Goal: Transaction & Acquisition: Purchase product/service

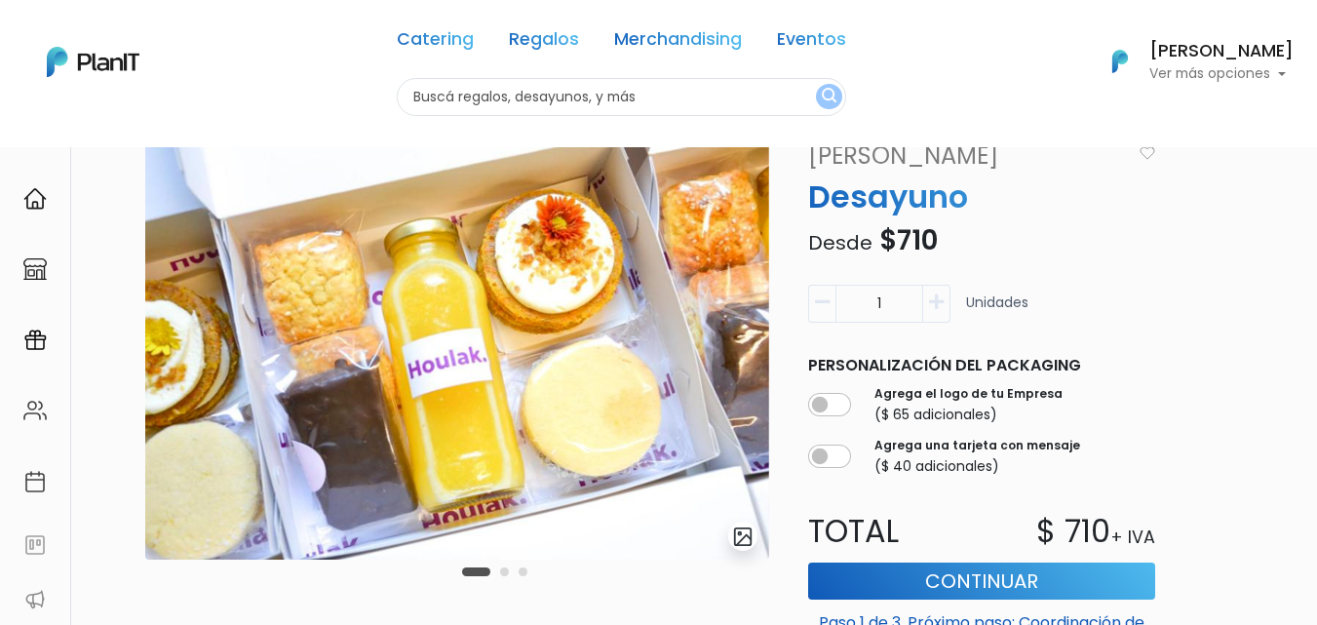
click at [927, 306] on button "button" at bounding box center [936, 304] width 27 height 38
type input "4"
click at [826, 459] on input "checkbox" at bounding box center [829, 456] width 43 height 23
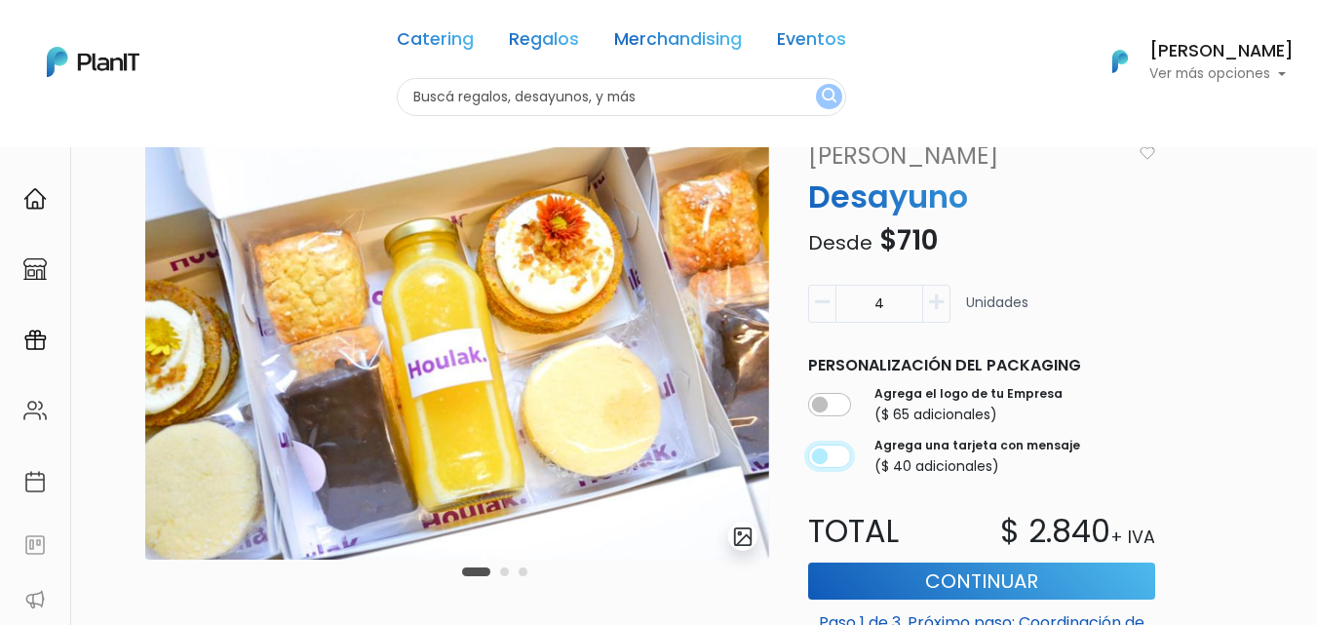
checkbox input "true"
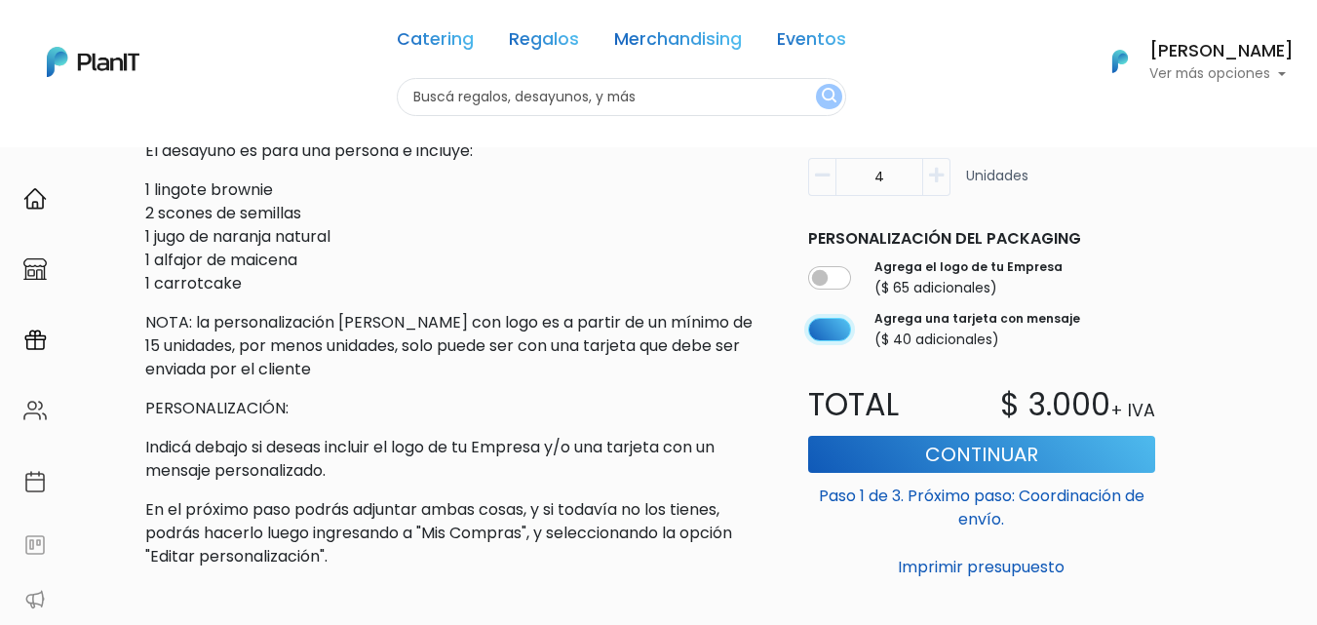
scroll to position [682, 0]
click at [917, 454] on button "Continuar" at bounding box center [981, 453] width 347 height 37
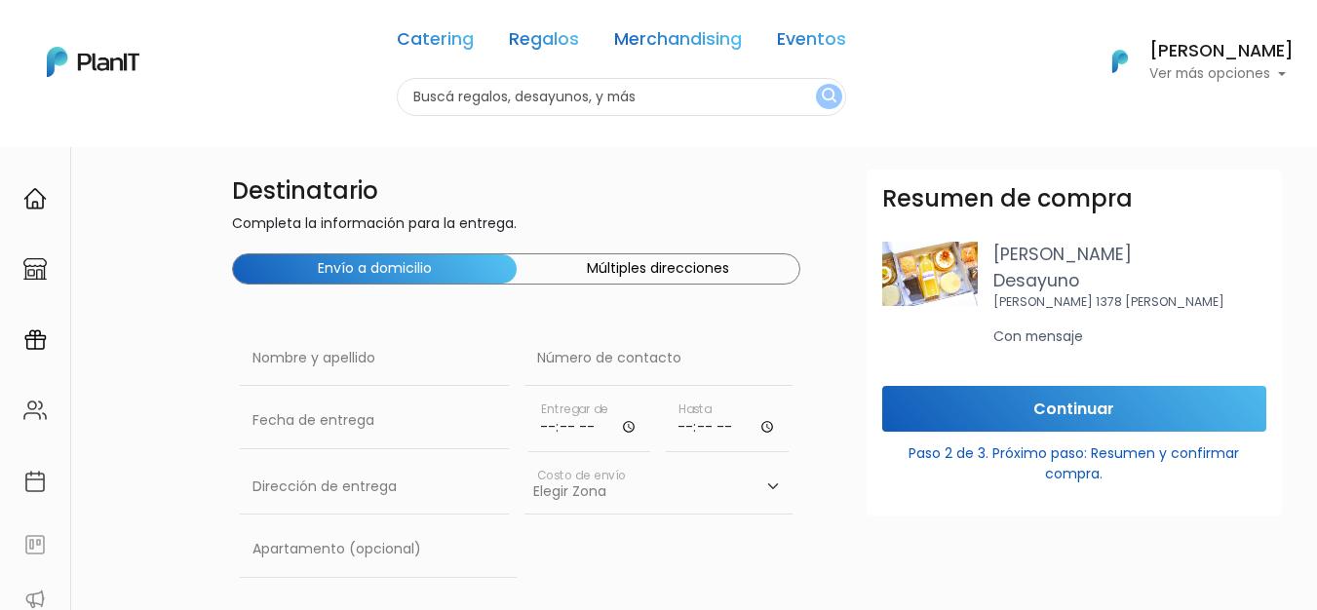
click at [642, 271] on button "Múltiples direcciones" at bounding box center [659, 268] width 284 height 29
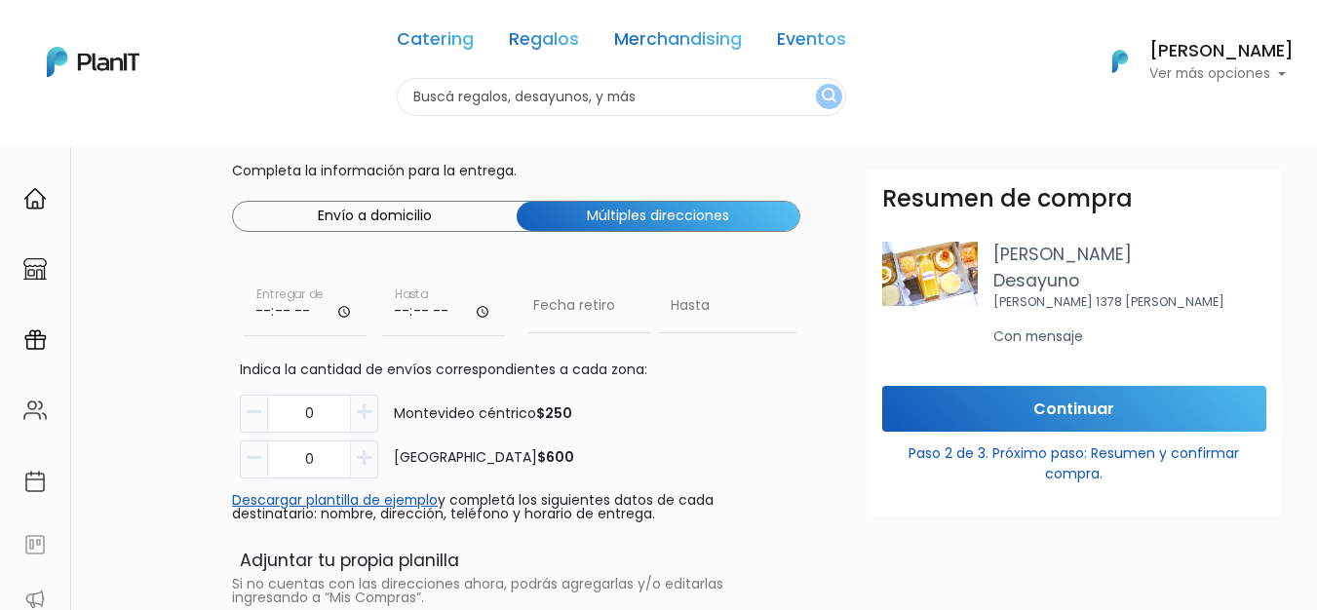
scroll to position [97, 0]
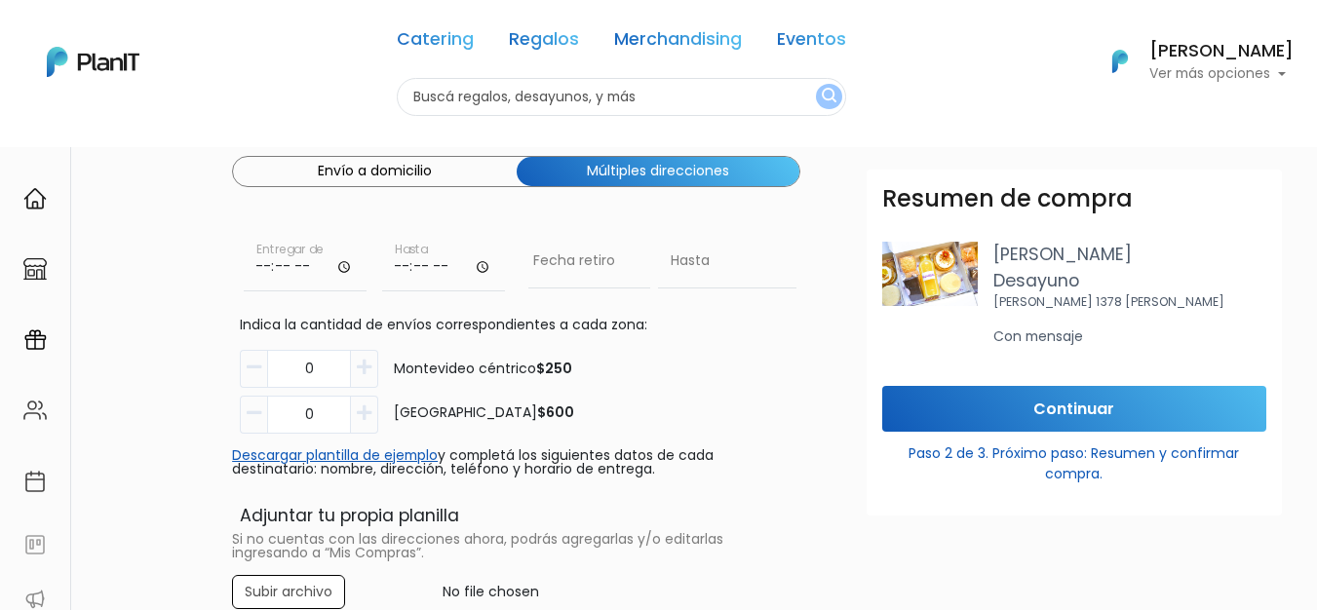
click at [360, 370] on icon "button" at bounding box center [364, 368] width 15 height 18
type input "4"
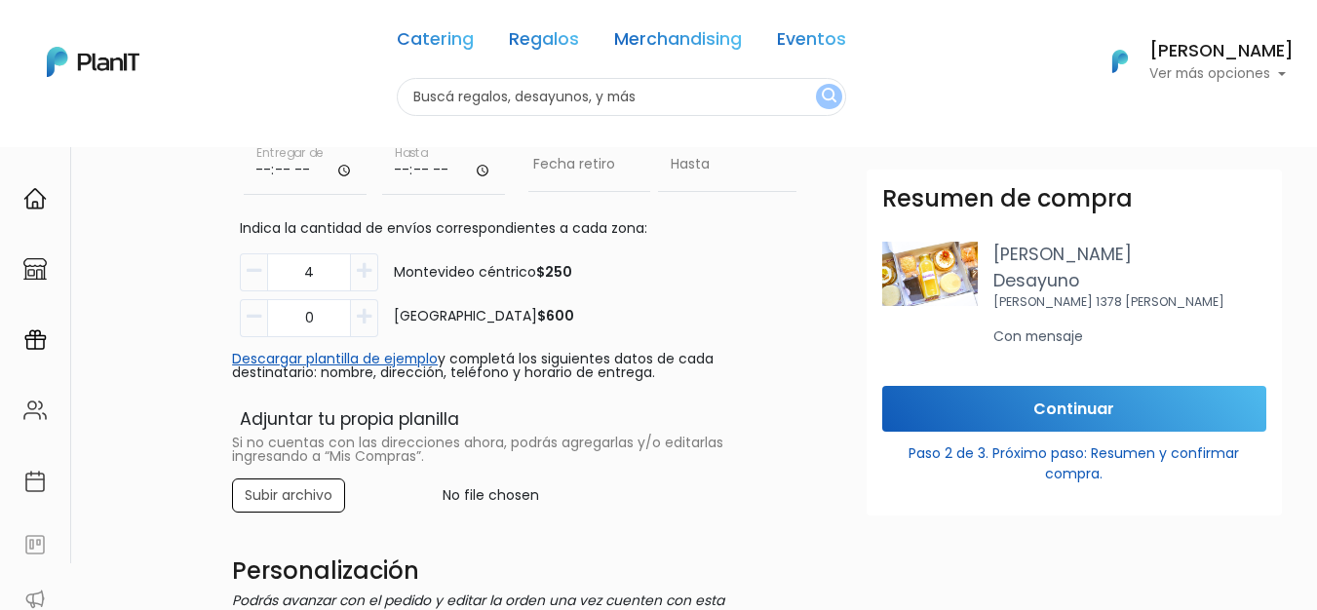
scroll to position [195, 0]
click at [360, 358] on link "Descargar plantilla de ejemplo" at bounding box center [335, 357] width 206 height 19
click at [294, 496] on input "file" at bounding box center [516, 495] width 592 height 34
type input "C:\fakepath\delivery_addresses.xlsx"
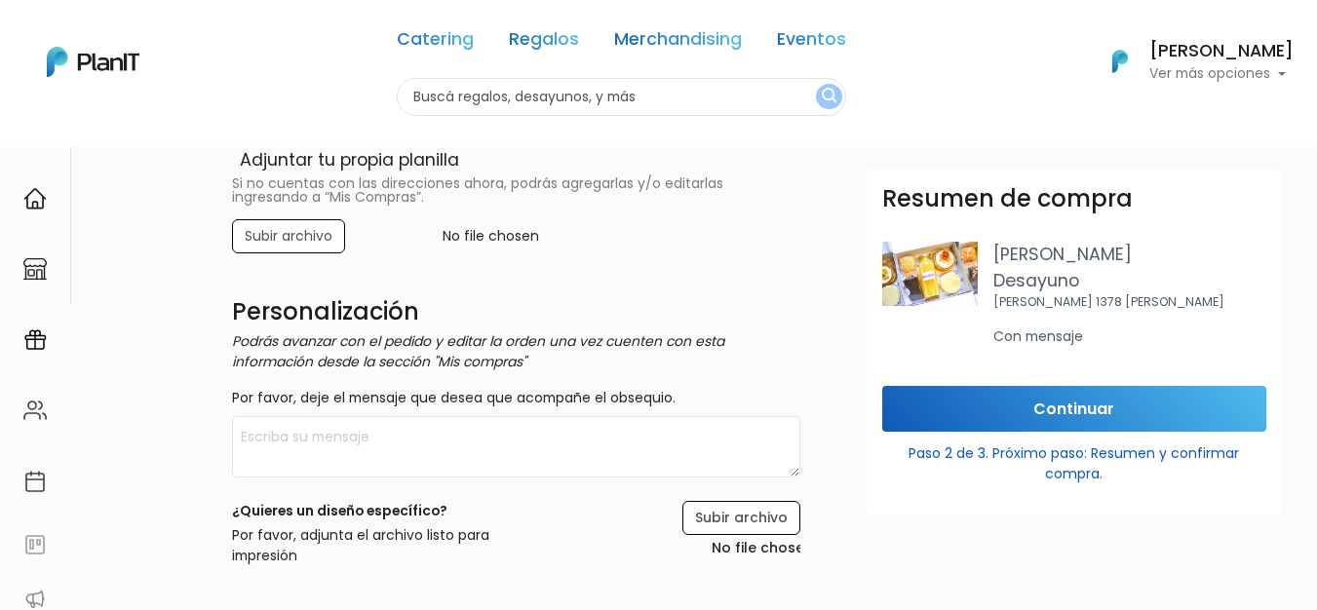
scroll to position [487, 0]
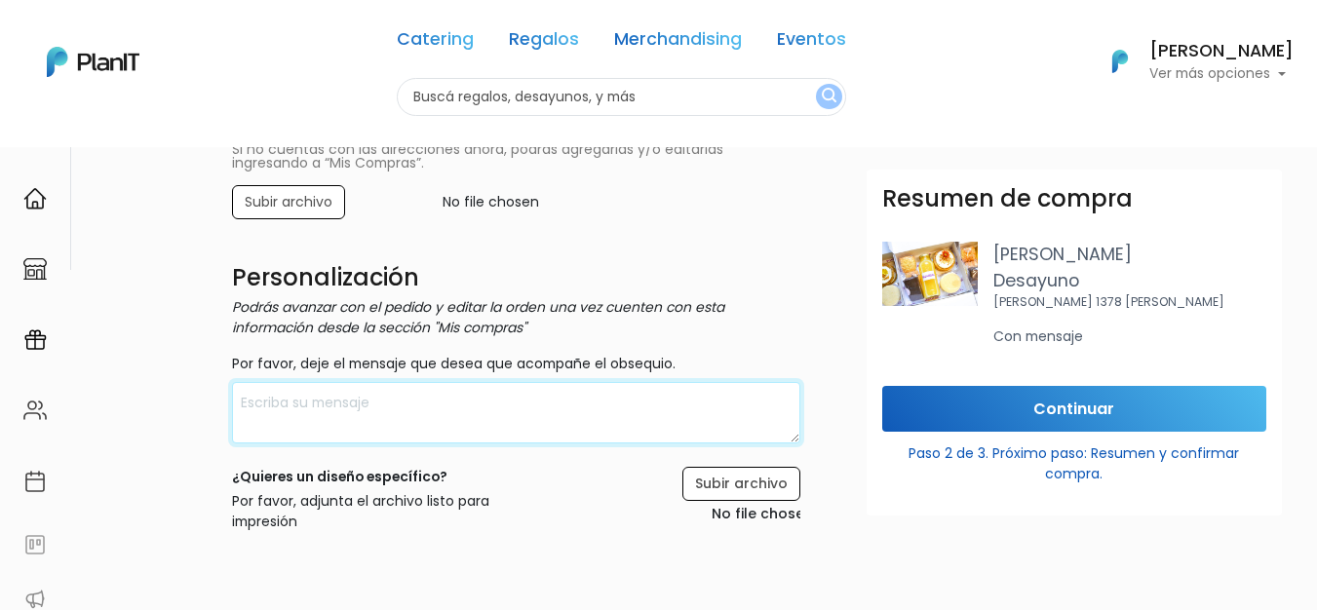
click at [392, 423] on textarea at bounding box center [516, 412] width 568 height 61
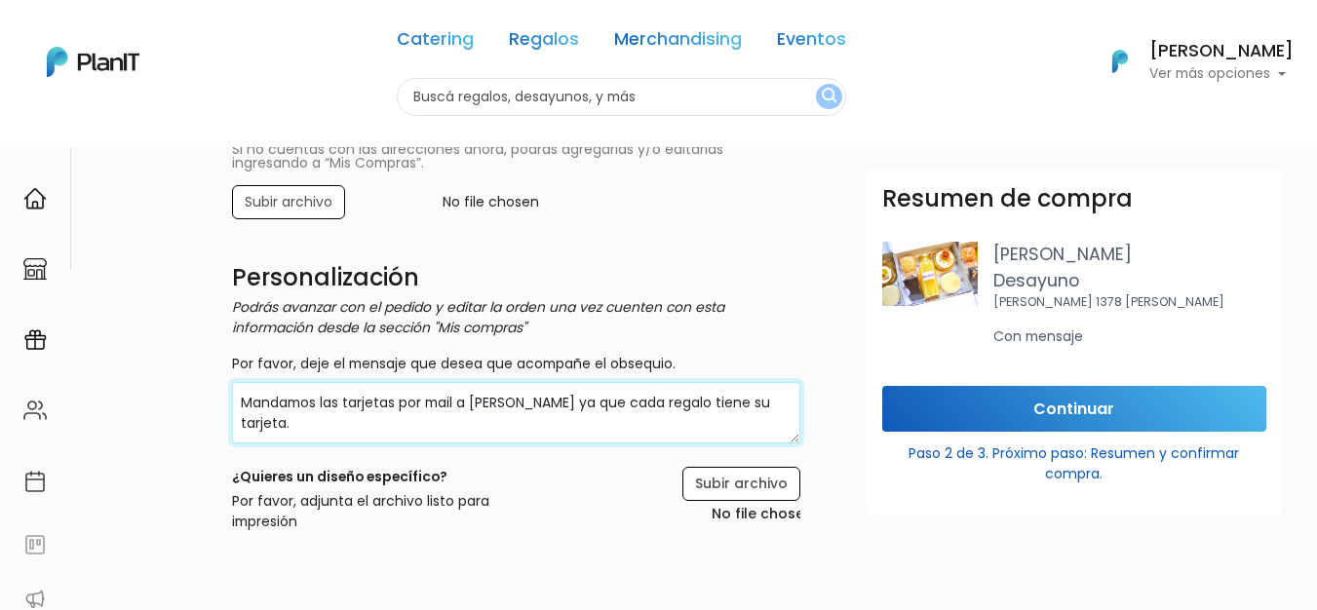
drag, startPoint x: 777, startPoint y: 403, endPoint x: 227, endPoint y: 397, distance: 549.9
click at [227, 397] on div "Destinatario Completa la información para la entrega. Envío a domicilio Múltipl…" at bounding box center [516, 336] width 592 height 1309
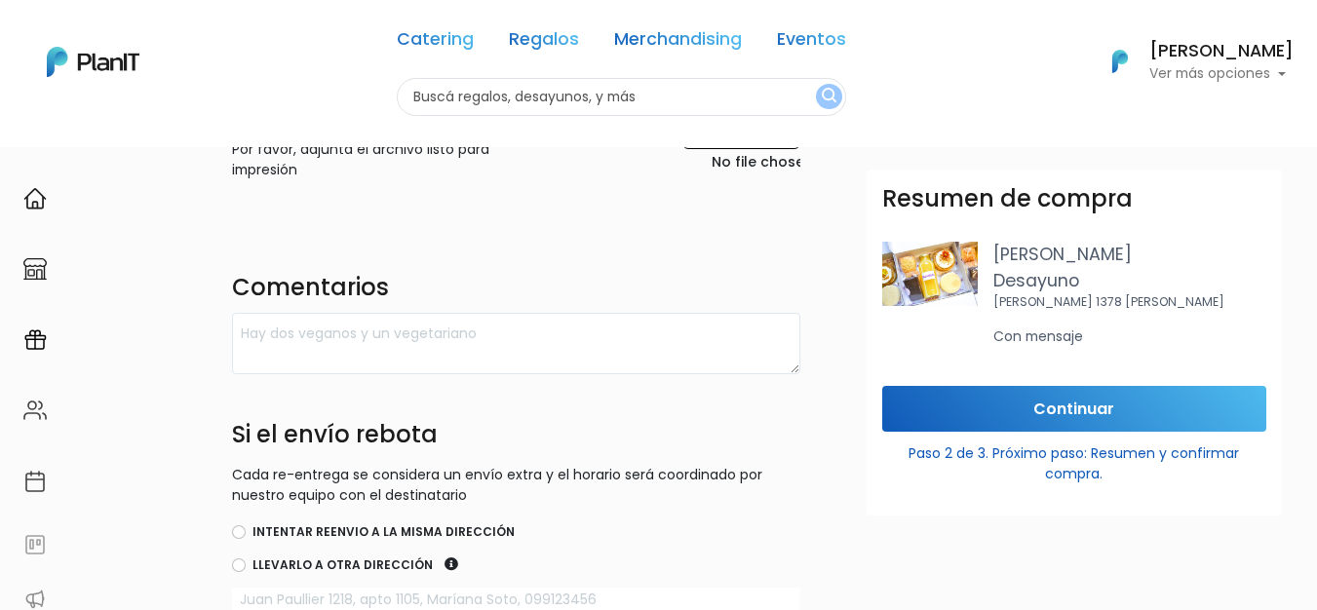
scroll to position [877, 0]
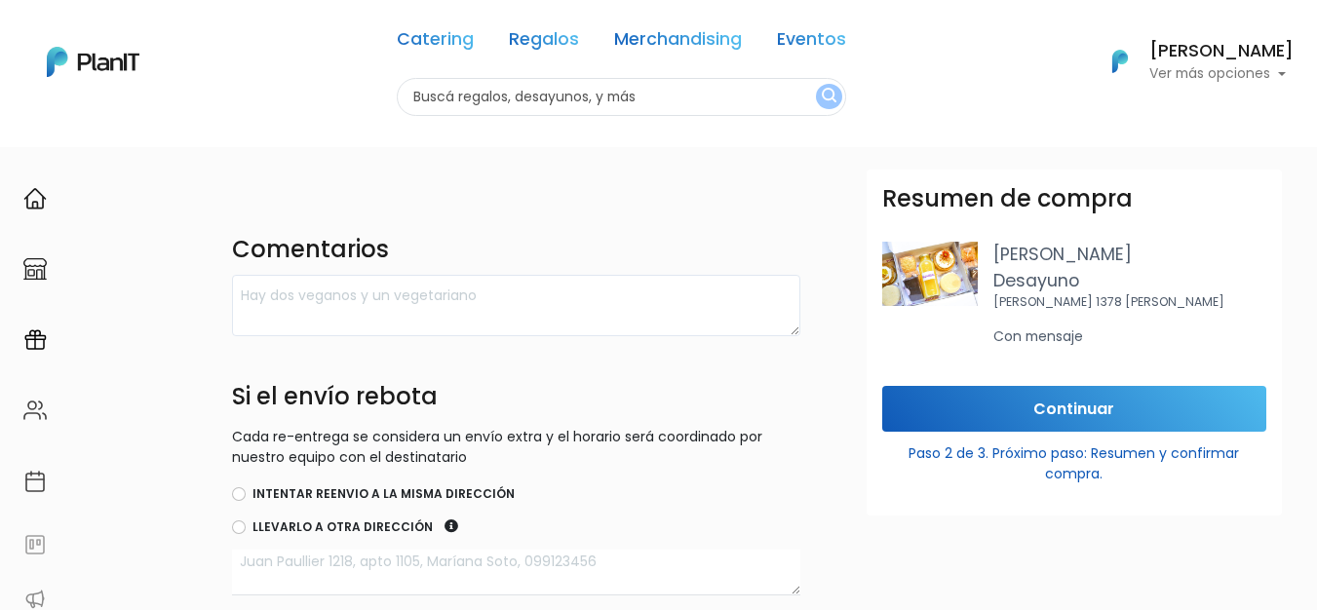
type textarea "Mandamos las tarjetas por mail a Jemina ya que cada regalo tiene su tarjeta."
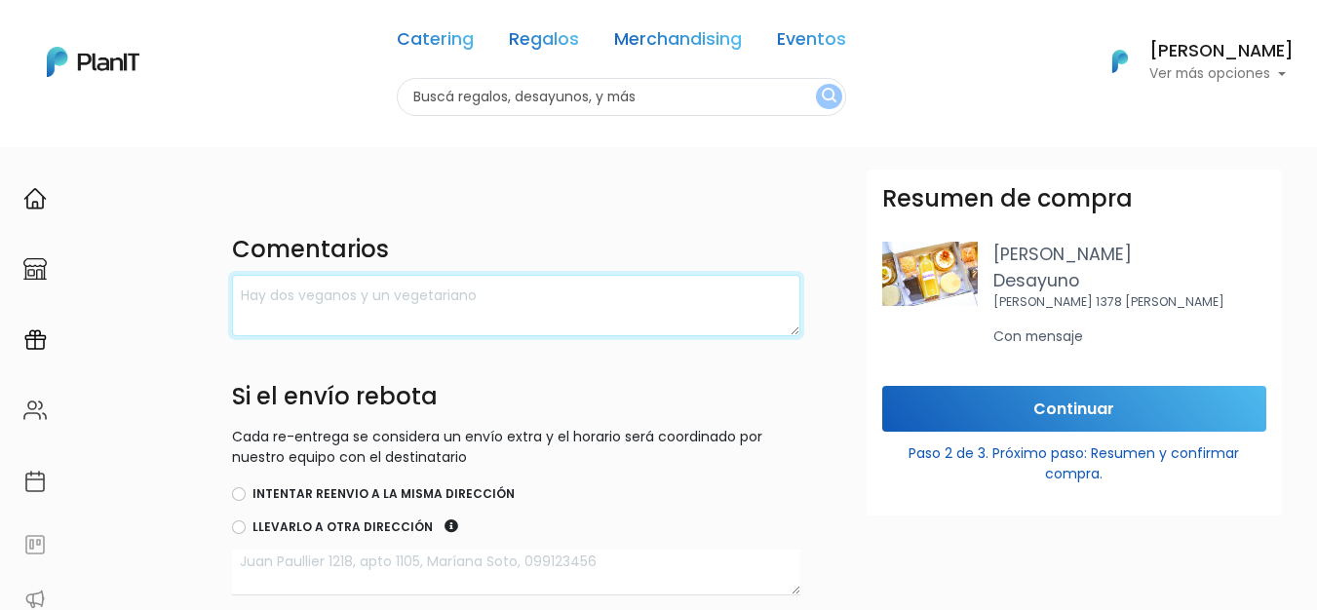
click at [334, 311] on textarea at bounding box center [516, 305] width 568 height 61
paste textarea "Mandamos las tarjetas por mail a Jemina ya que cada regalo tiene su tarjeta."
type textarea "Mandamos las tarjetas por mail a Jemina ya que cada regalo tiene su tarjeta."
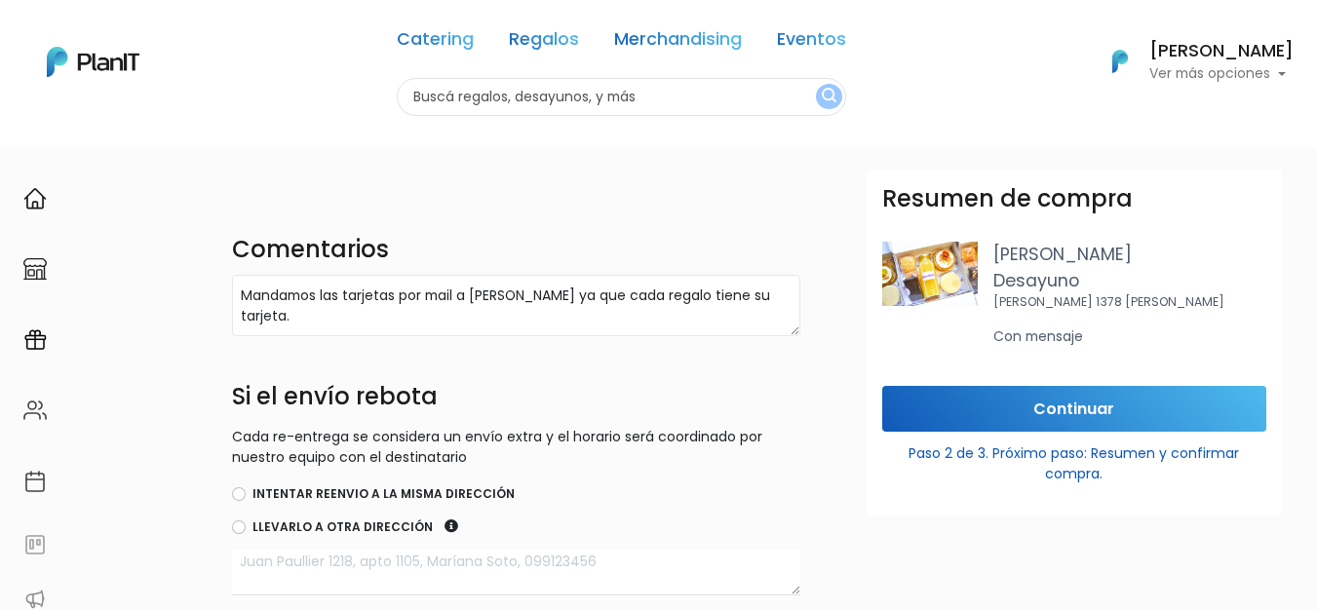
click at [242, 502] on div "Intentar reenvio a la misma dirección" at bounding box center [516, 495] width 568 height 23
click at [237, 495] on input "Intentar reenvio a la misma dirección" at bounding box center [239, 494] width 14 height 14
radio input "true"
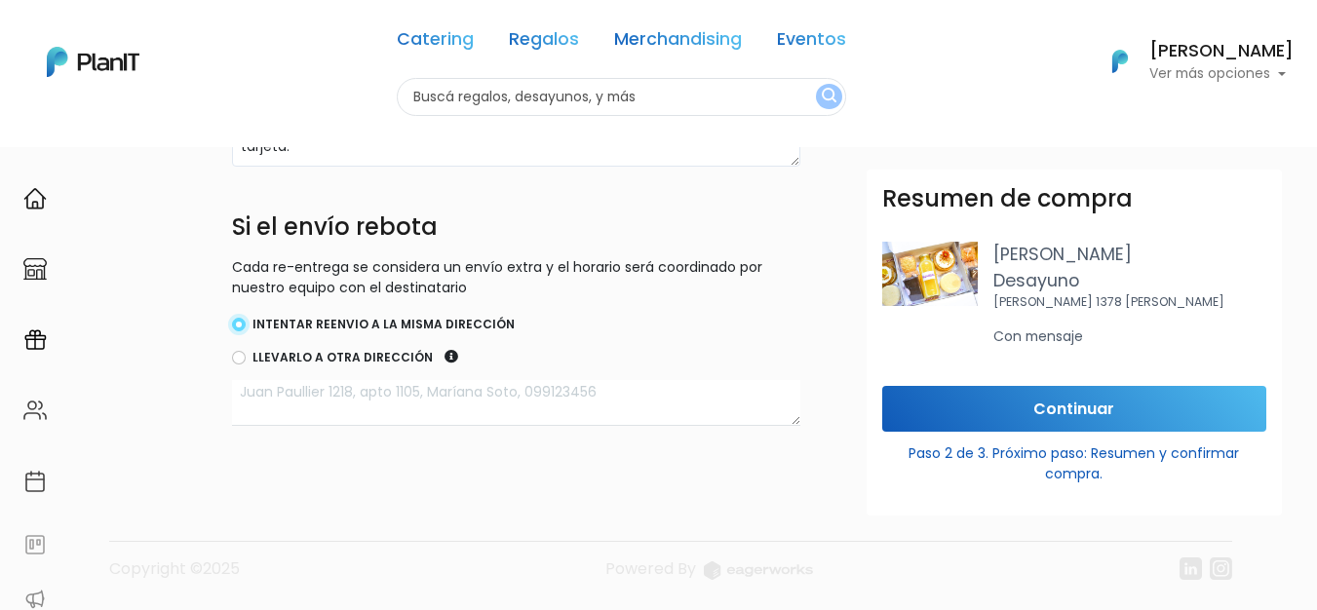
scroll to position [1048, 0]
click at [1105, 408] on input "Continuar" at bounding box center [1074, 409] width 384 height 46
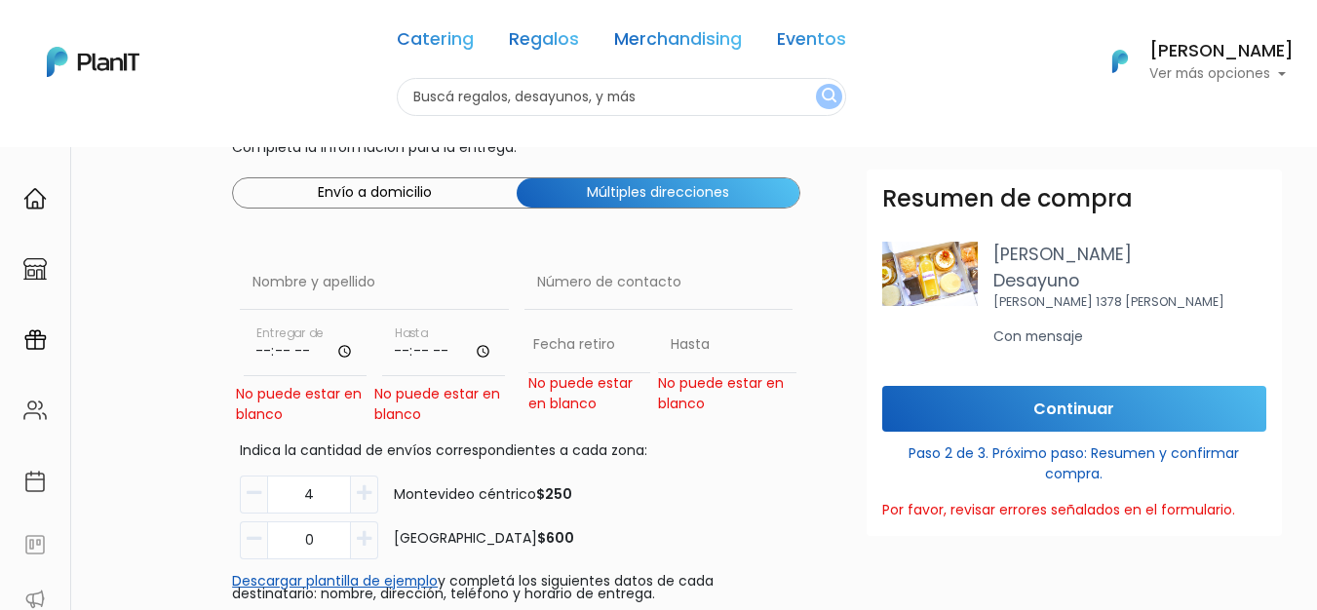
scroll to position [73, 0]
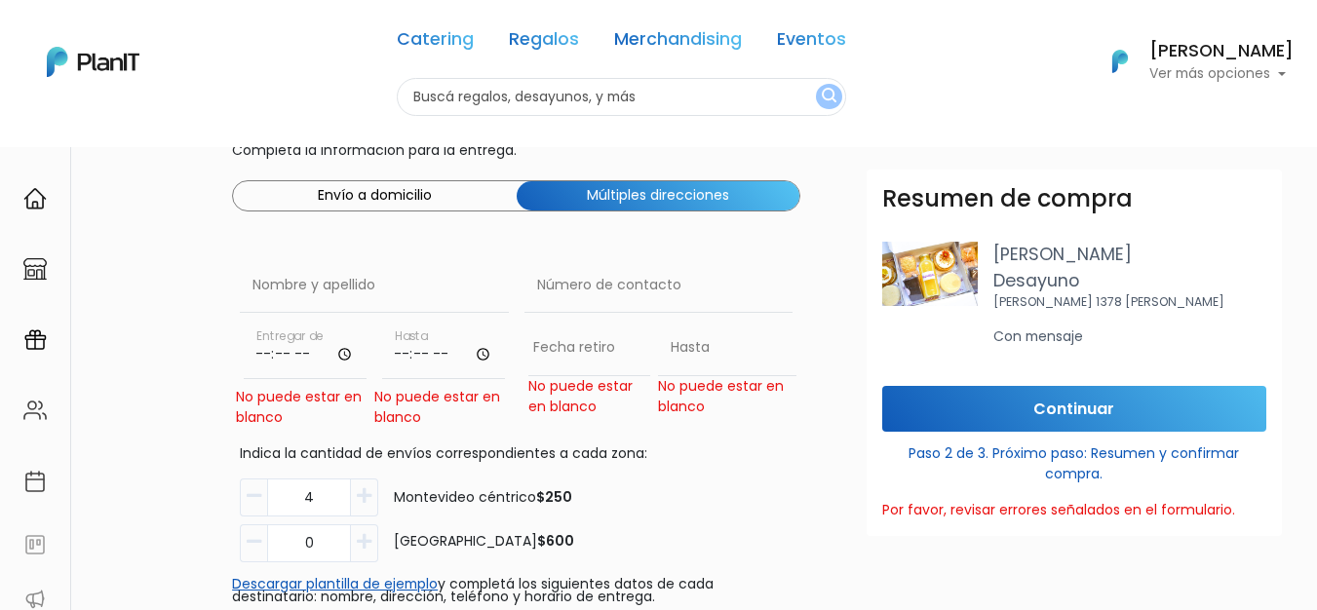
click at [345, 358] on input "time" at bounding box center [305, 350] width 123 height 58
type input "14:00"
click at [474, 344] on input "time" at bounding box center [443, 350] width 123 height 58
click at [480, 360] on input "time" at bounding box center [443, 350] width 123 height 58
type input "17:00"
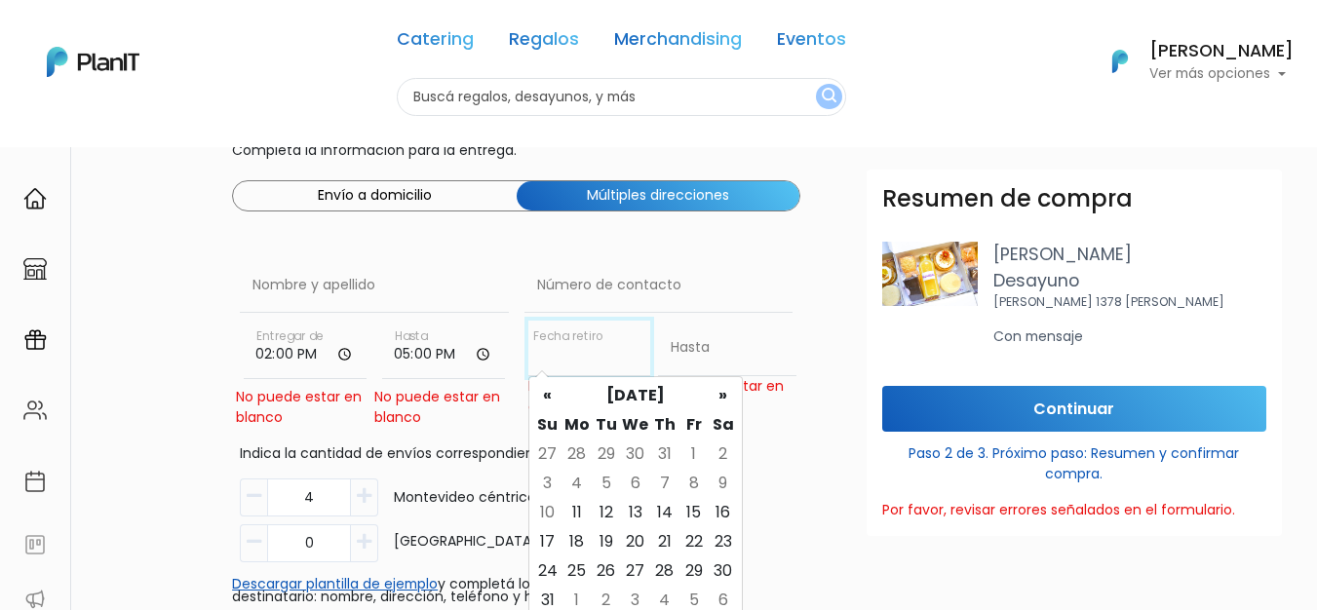
click at [576, 344] on input "Fecha de entrega" at bounding box center [589, 348] width 123 height 55
click at [656, 512] on td "14" at bounding box center [664, 512] width 29 height 29
type input "14/08/2025"
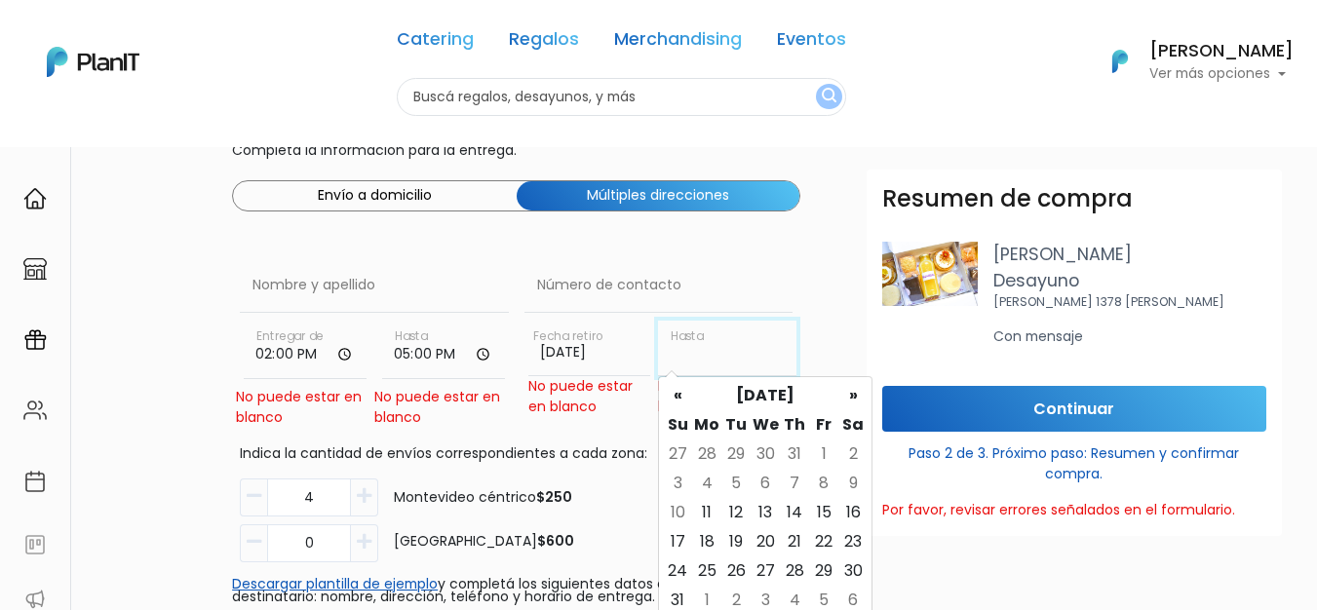
click at [750, 355] on input "text" at bounding box center [727, 348] width 138 height 55
click at [801, 504] on td "14" at bounding box center [794, 512] width 29 height 29
type input "14/08/2025"
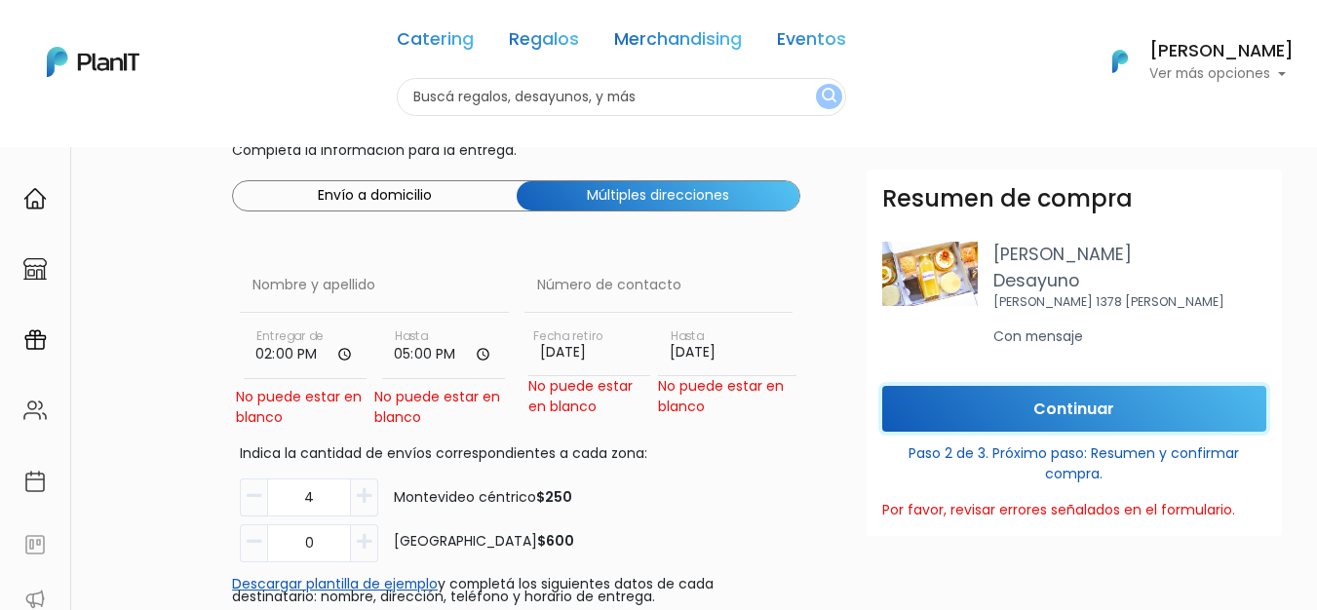
click at [1041, 406] on input "Continuar" at bounding box center [1074, 409] width 384 height 46
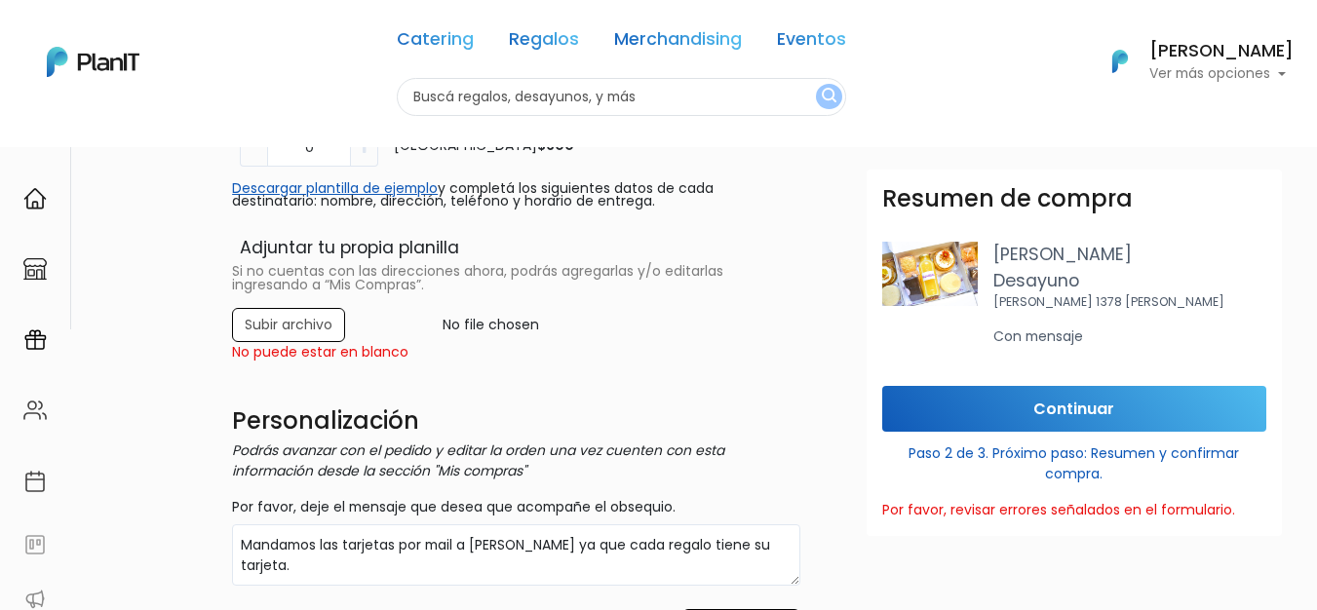
scroll to position [463, 0]
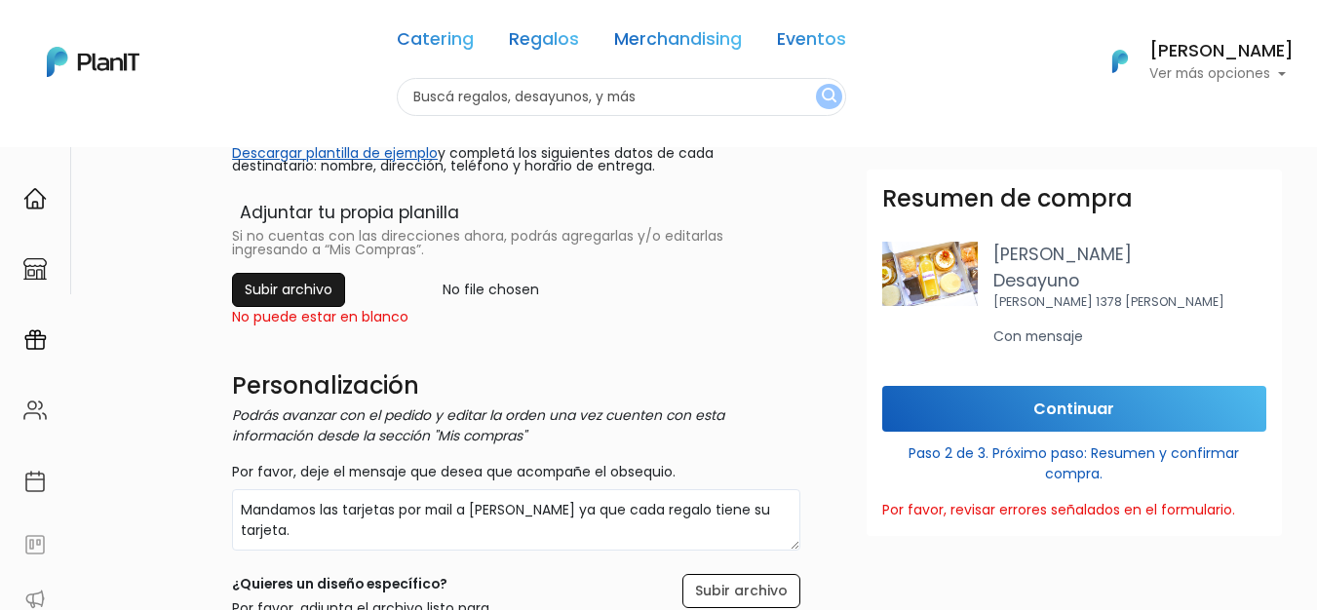
click at [282, 283] on input "file" at bounding box center [516, 290] width 592 height 34
type input "C:\fakepath\delivery_addresses.xlsx"
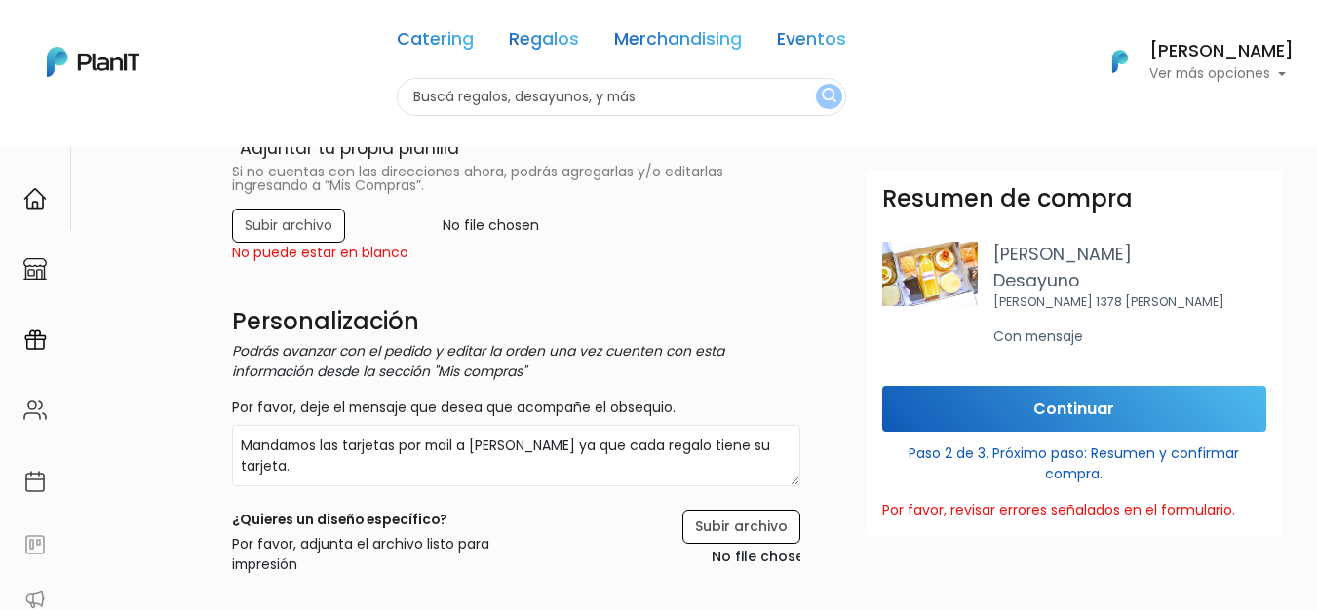
scroll to position [561, 0]
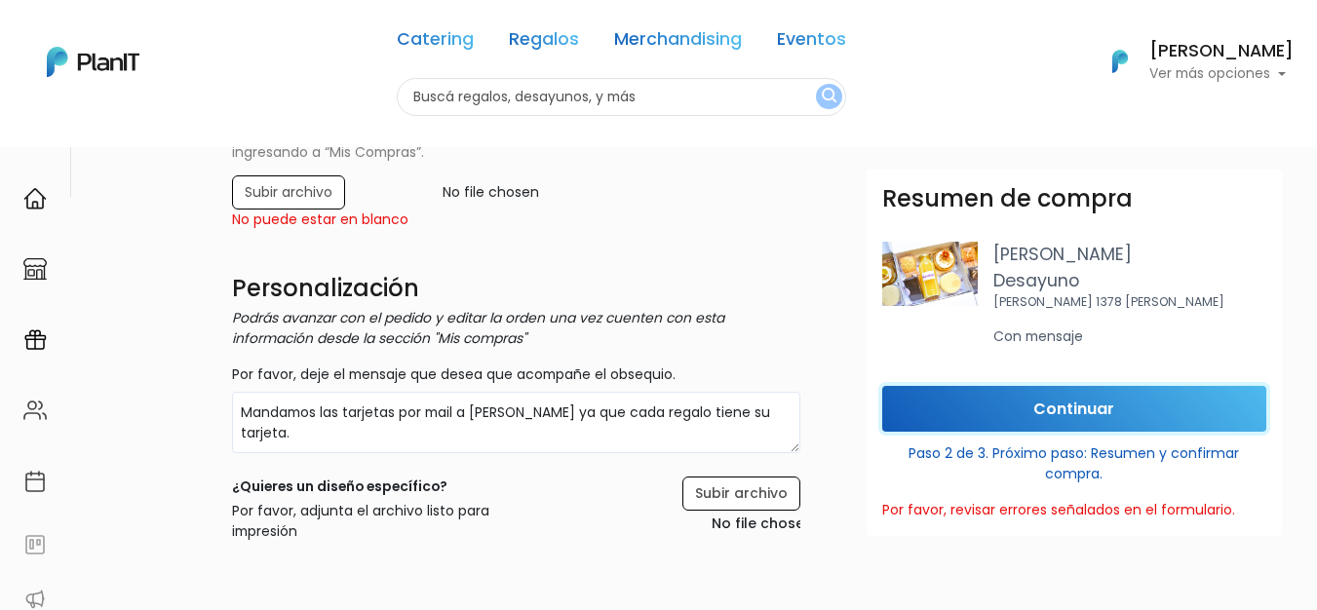
click at [957, 417] on input "Continuar" at bounding box center [1074, 409] width 384 height 46
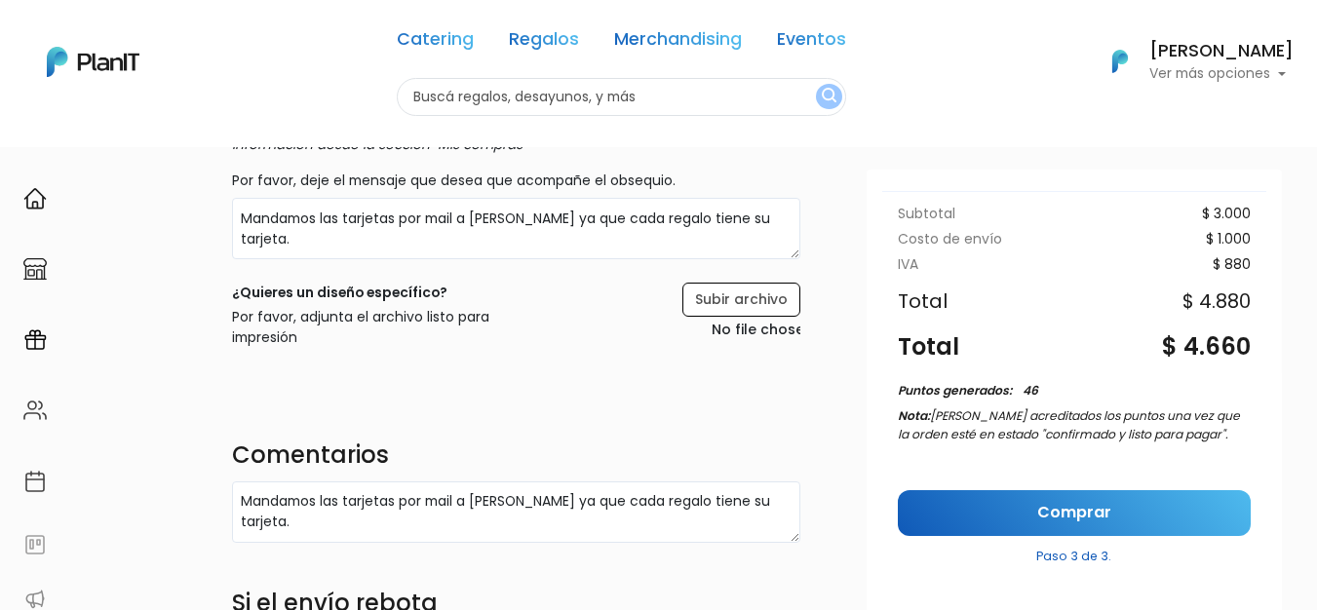
scroll to position [756, 0]
click at [947, 514] on link "Comprar" at bounding box center [1074, 513] width 353 height 46
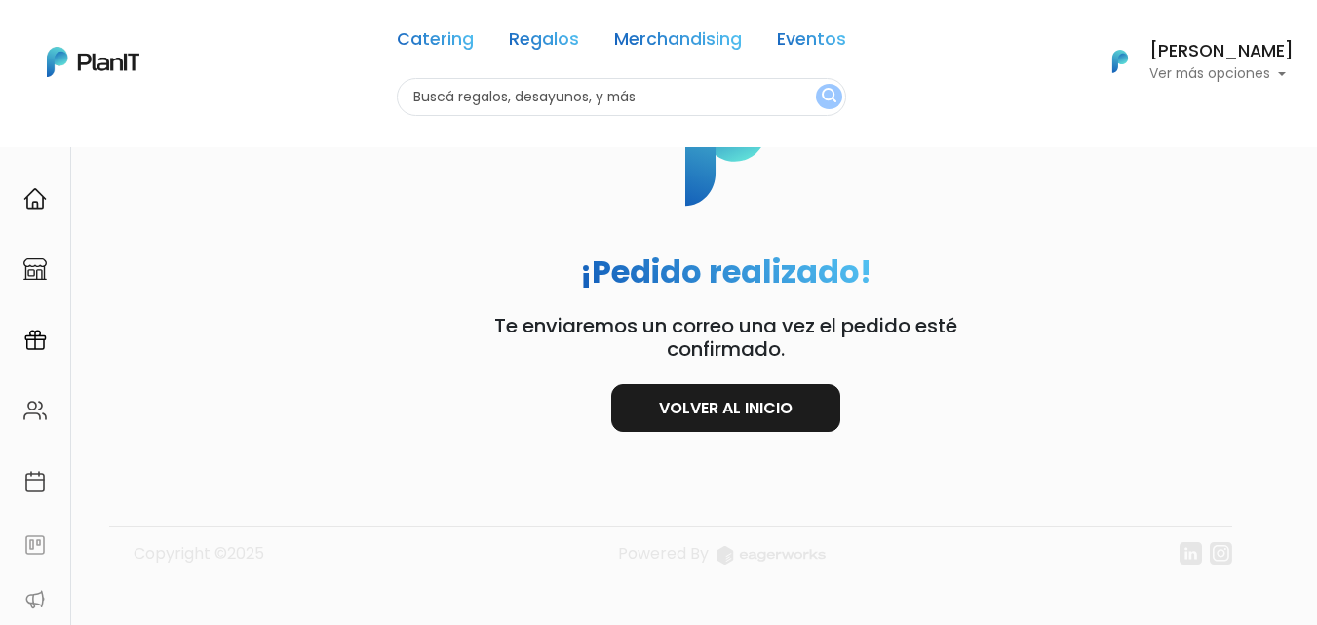
scroll to position [50, 0]
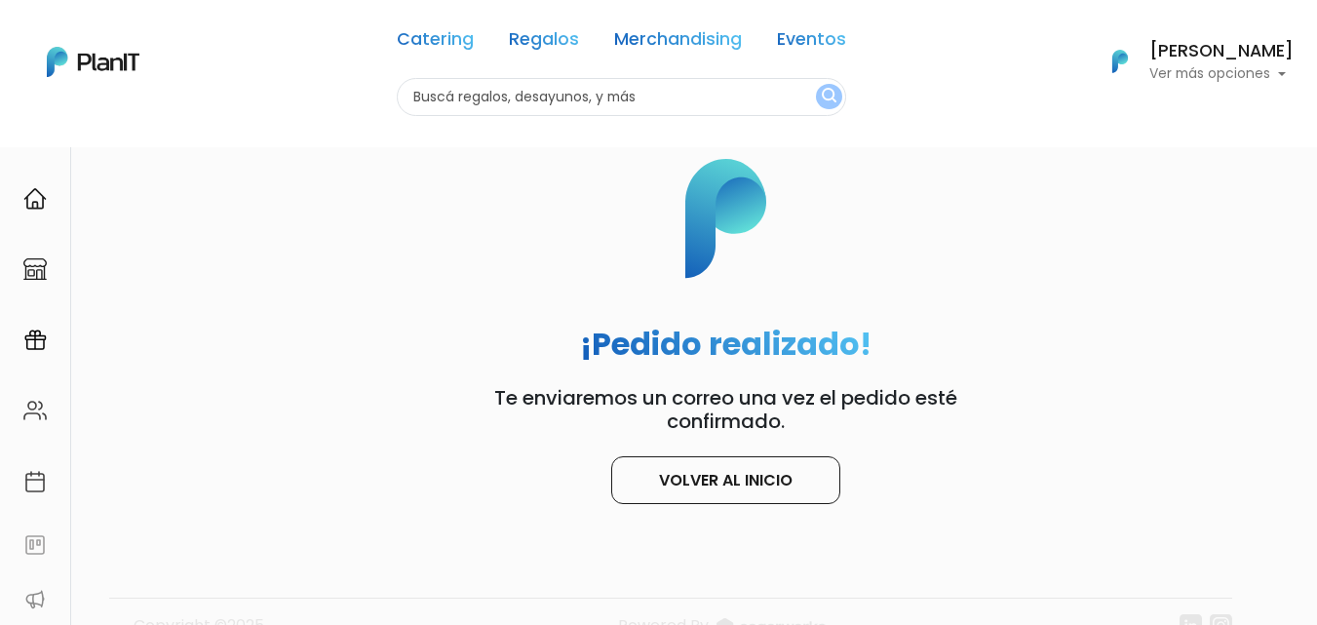
click at [1280, 301] on div "¡Pedido realizado! Te enviaremos un correo una vez el pedido esté confirmado. V…" at bounding box center [726, 301] width 1184 height 408
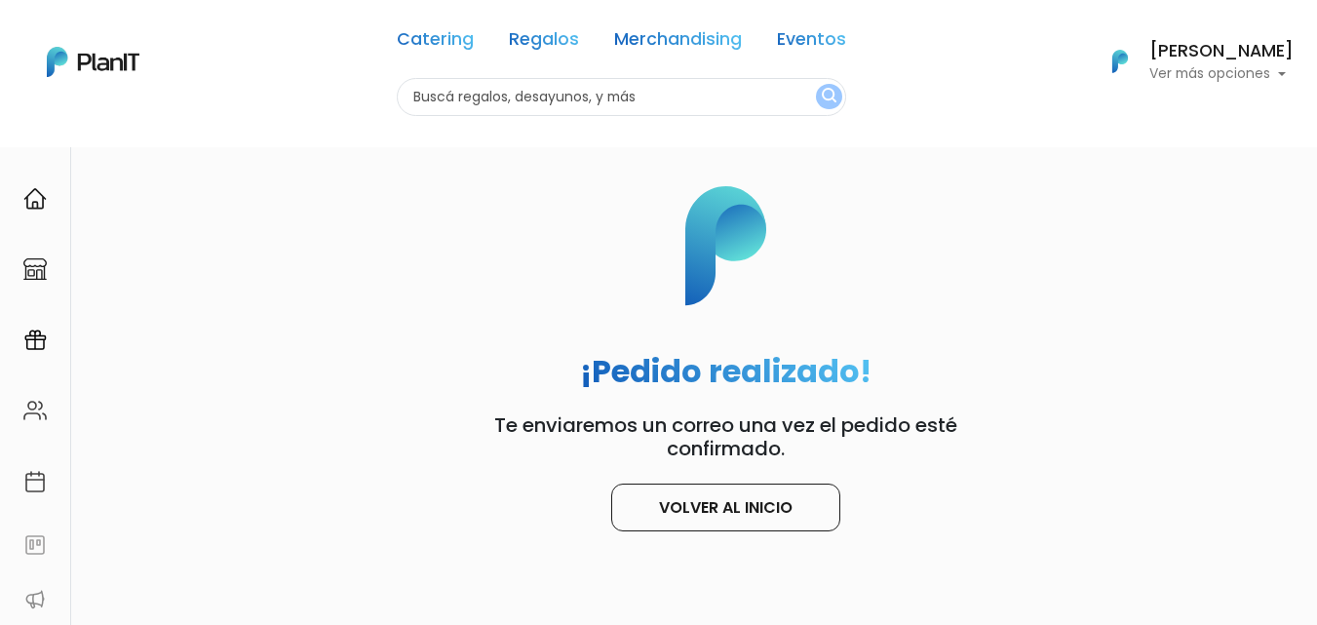
scroll to position [0, 0]
